Goal: Task Accomplishment & Management: Manage account settings

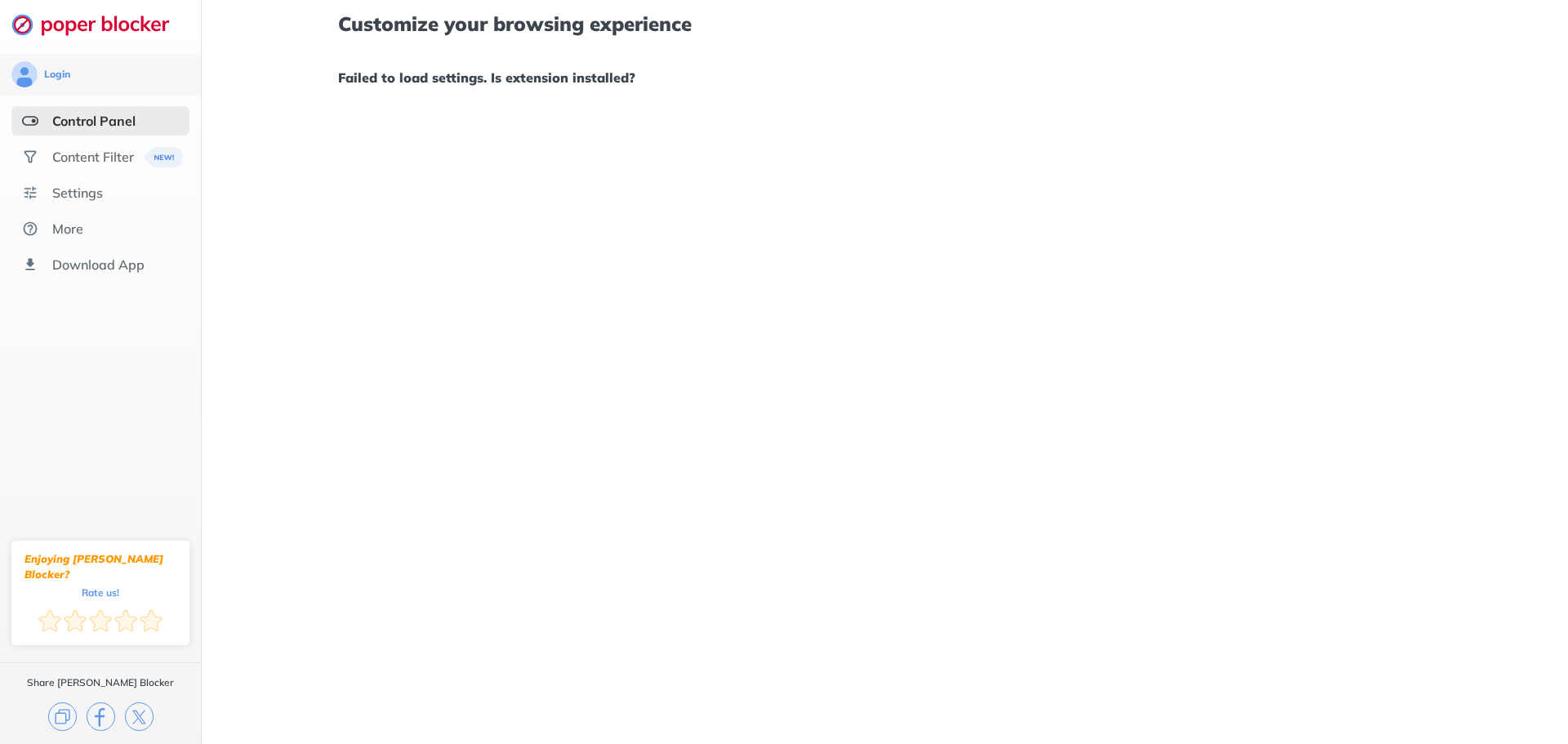
click at [75, 127] on div "Control Panel" at bounding box center [94, 120] width 83 height 17
click at [493, 160] on div "Customize your browsing experience Failed to load settings. Is extension instal…" at bounding box center [884, 372] width 1367 height 744
click at [494, 160] on div "Customize your browsing experience Failed to load settings. Is extension instal…" at bounding box center [884, 372] width 1367 height 744
click at [493, 172] on div "Customize your browsing experience Failed to load settings. Is extension instal…" at bounding box center [884, 372] width 1367 height 744
click at [105, 132] on div "Control Panel" at bounding box center [101, 121] width 178 height 30
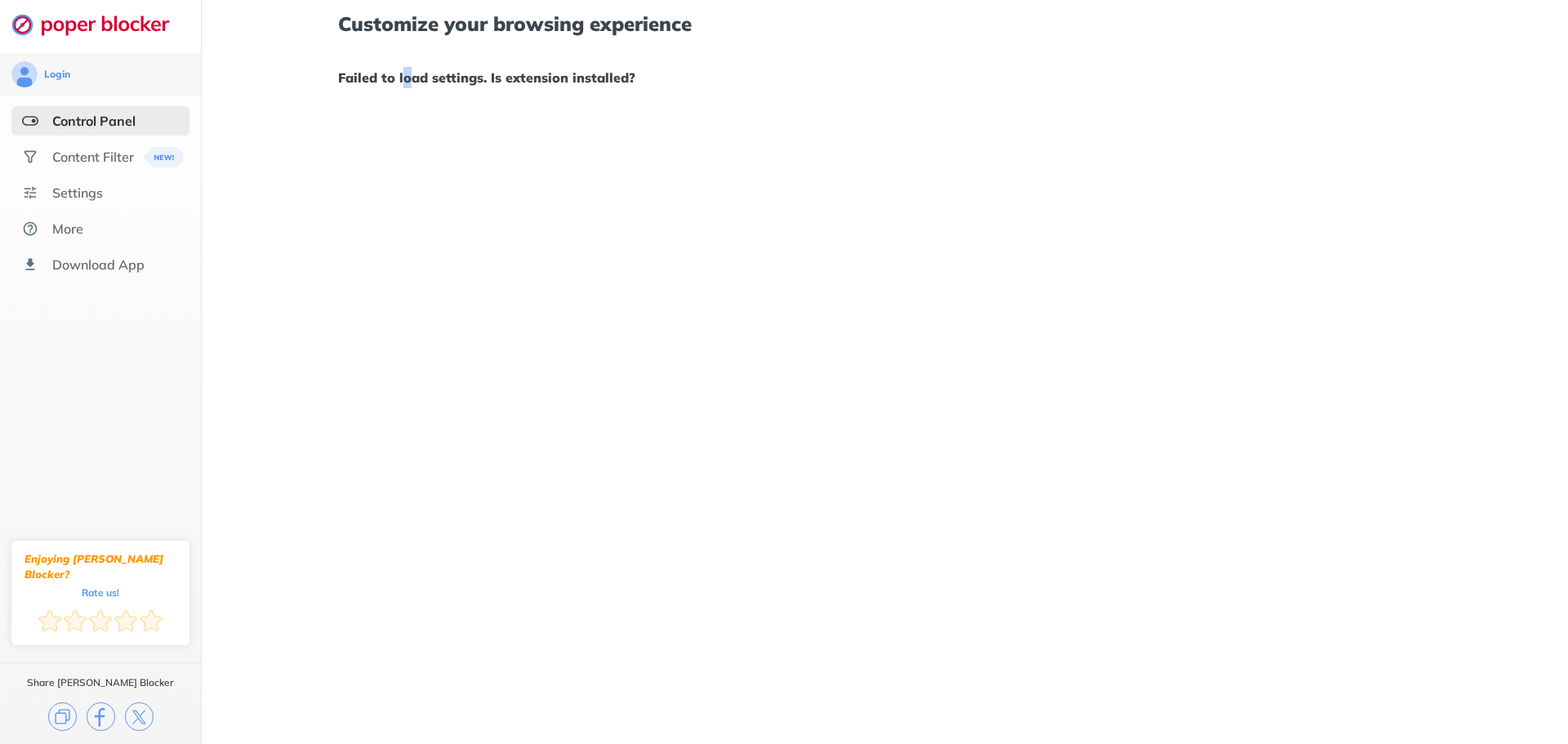
click at [407, 135] on div "Customize your browsing experience Failed to load settings. Is extension instal…" at bounding box center [884, 372] width 1367 height 744
